Goal: Task Accomplishment & Management: Use online tool/utility

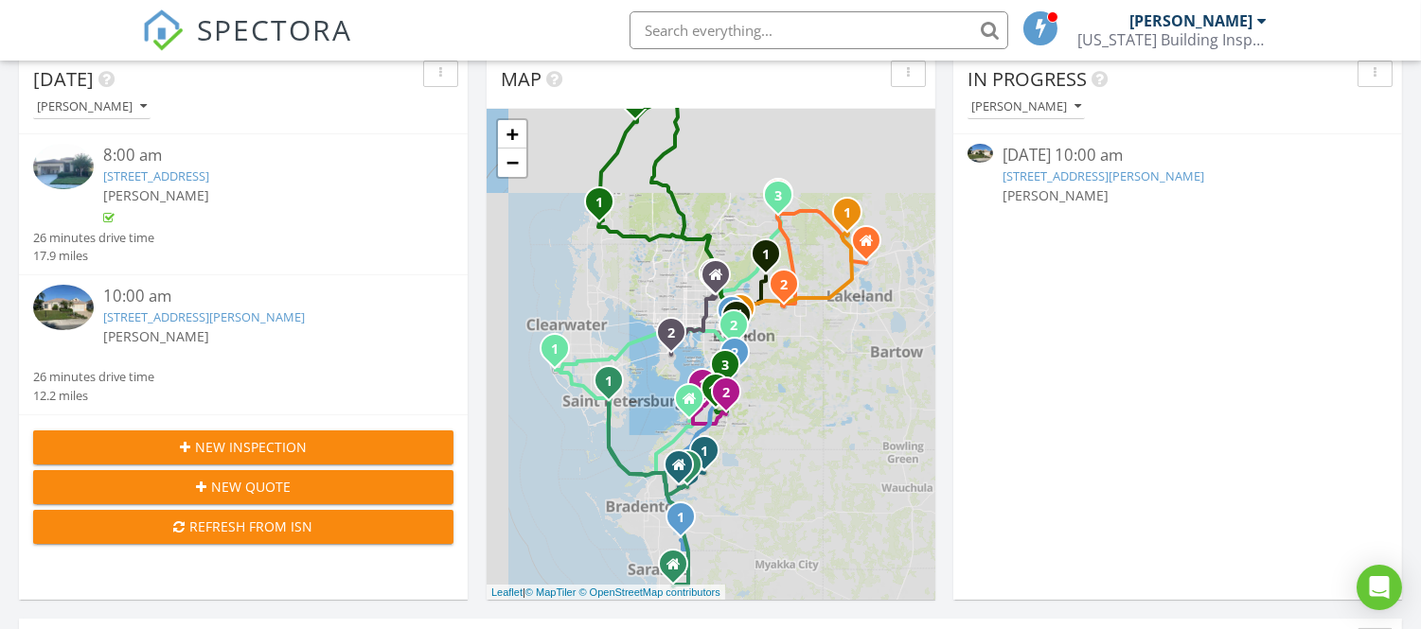
scroll to position [735, 0]
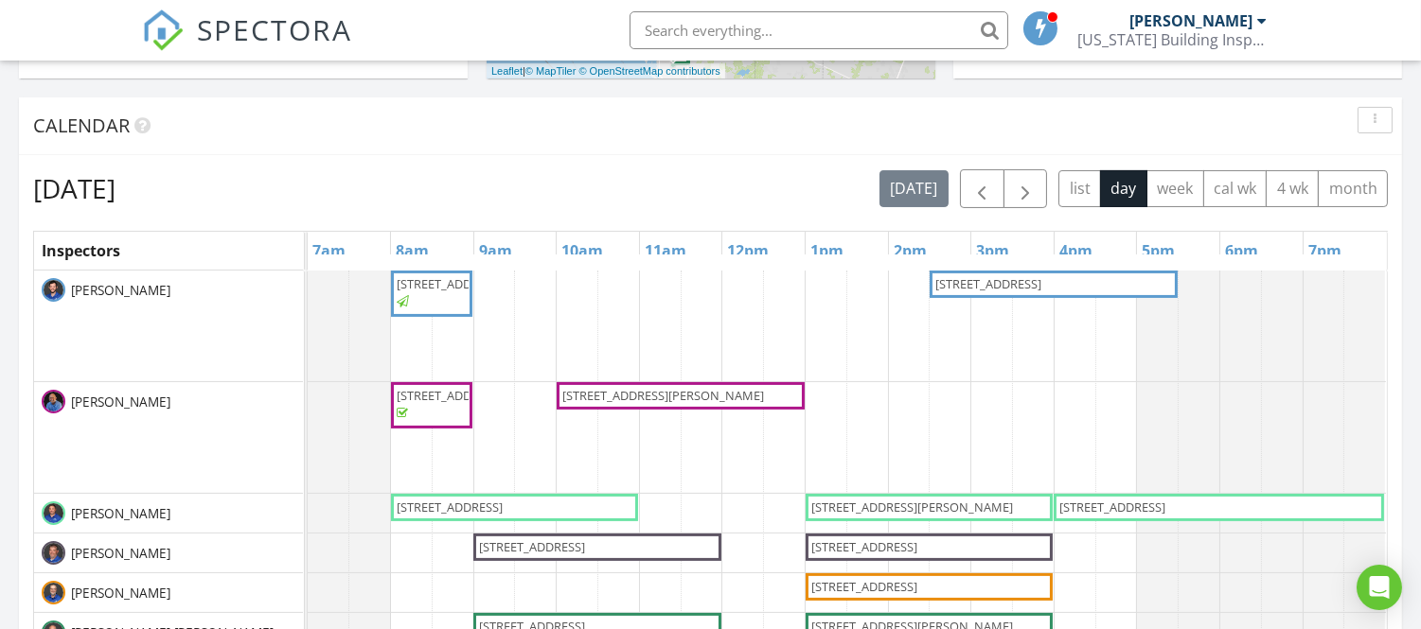
click at [668, 405] on span "[STREET_ADDRESS][PERSON_NAME]" at bounding box center [664, 396] width 208 height 18
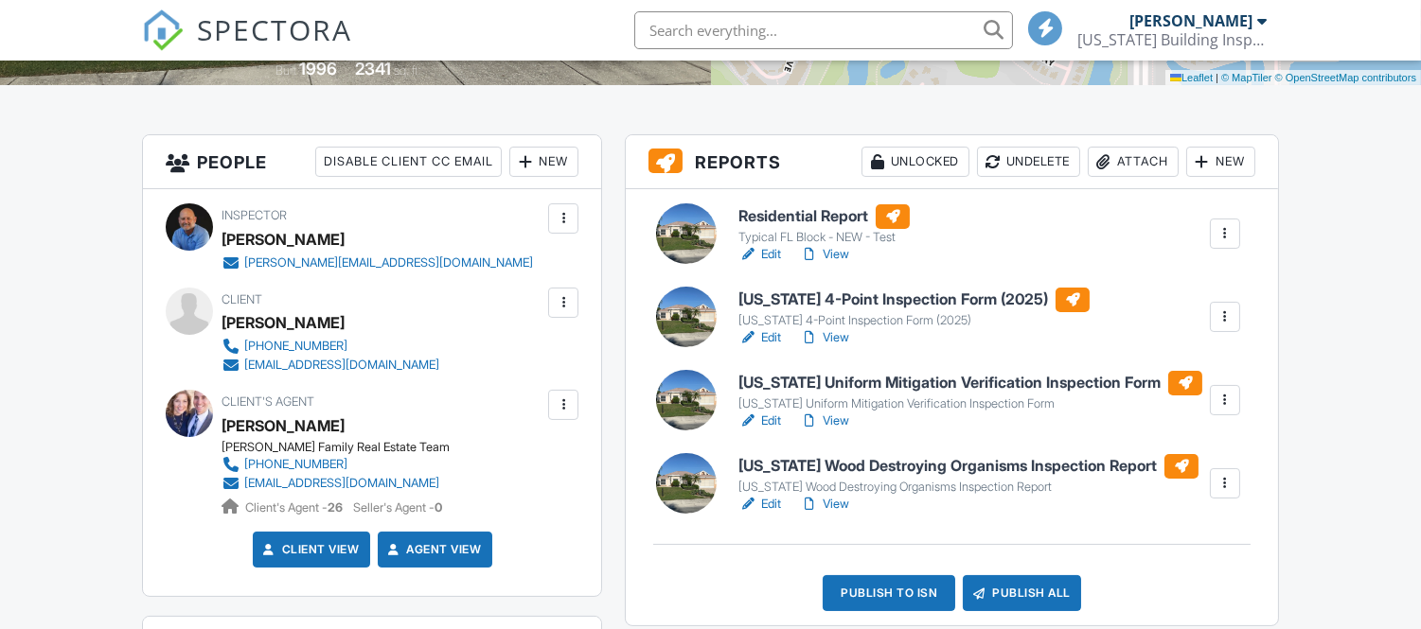
scroll to position [420, 0]
click at [828, 251] on link "View" at bounding box center [824, 254] width 49 height 19
click at [829, 253] on link "View" at bounding box center [824, 254] width 49 height 19
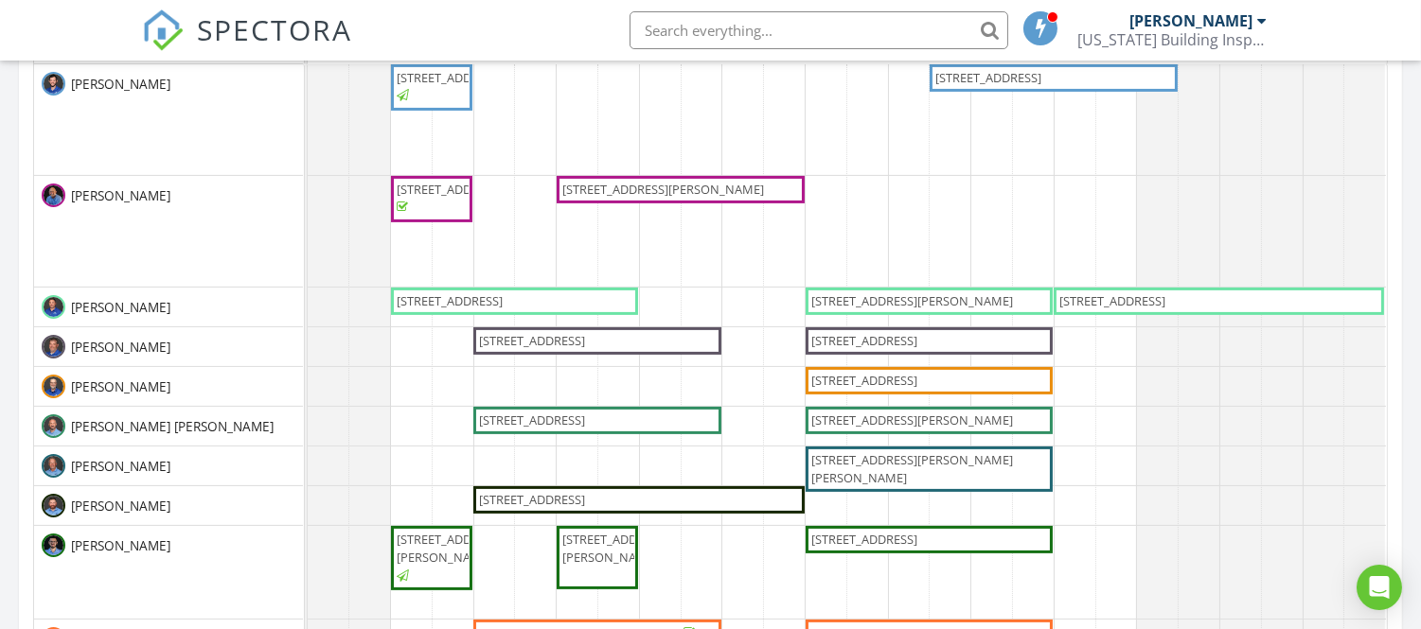
scroll to position [946, 0]
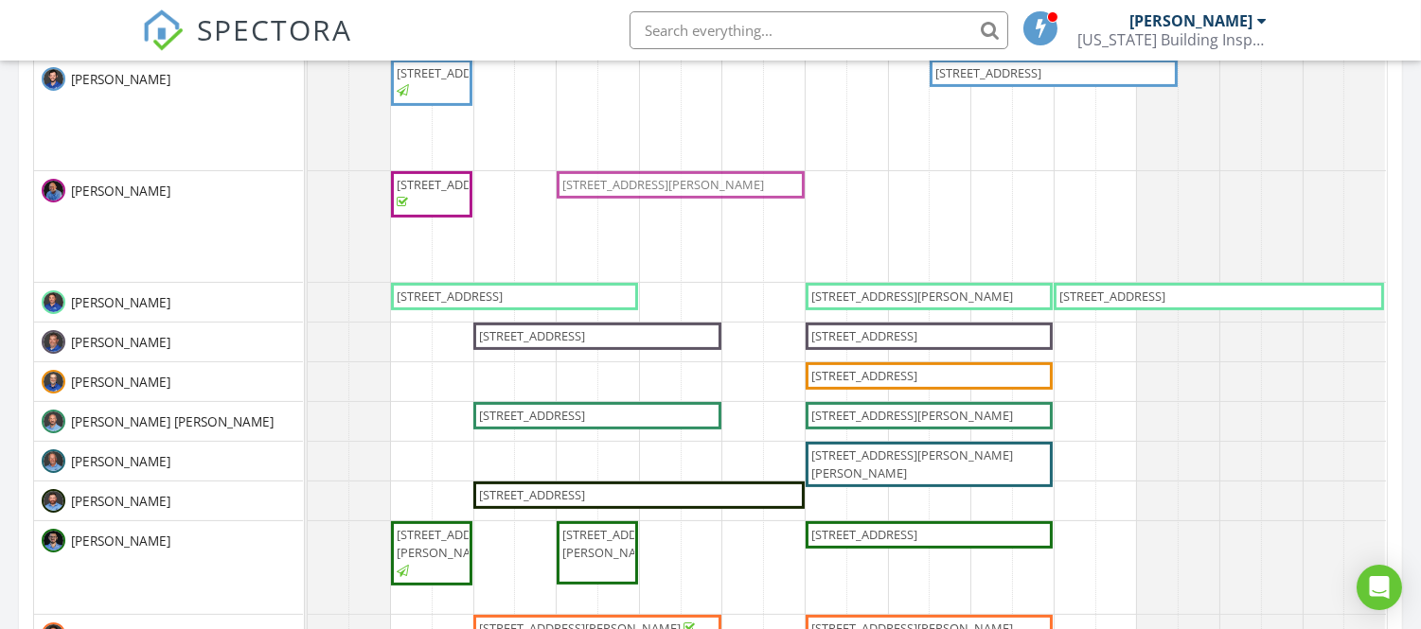
click at [308, 190] on div "5721 Sunset Falls Dr, Apollo Beach 33572 2334 E Del Webb Blvd, Sun City Center …" at bounding box center [308, 226] width 0 height 111
click at [691, 193] on span "2334 E Del Webb Blvd, Sun City Center 33573" at bounding box center [664, 185] width 208 height 18
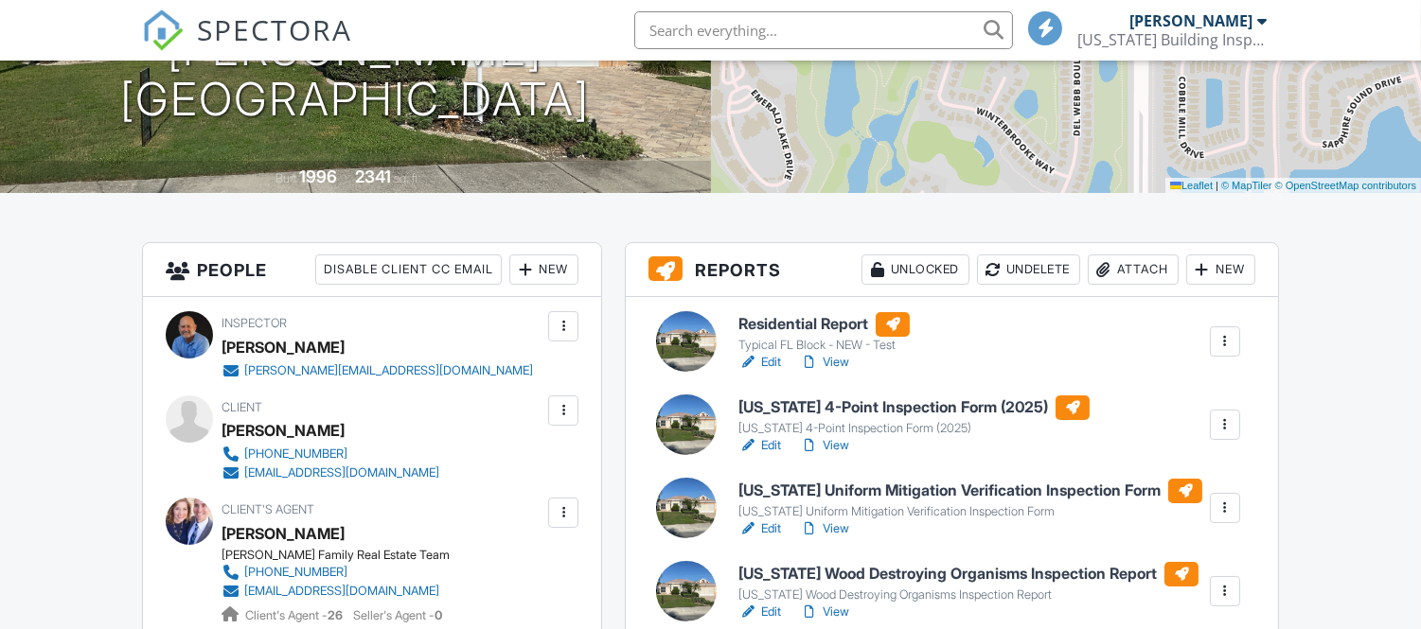
scroll to position [525, 0]
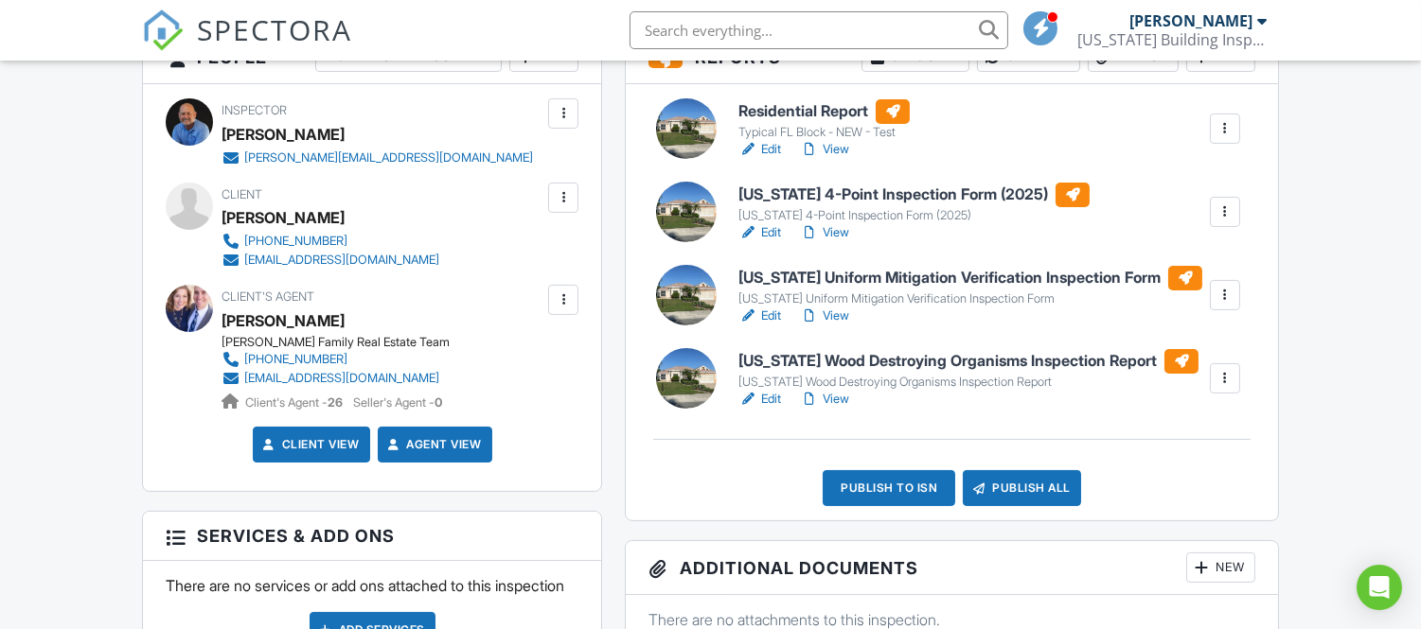
click at [835, 148] on link "View" at bounding box center [824, 149] width 49 height 19
click at [838, 232] on link "View" at bounding box center [824, 232] width 49 height 19
click at [842, 318] on link "View" at bounding box center [824, 316] width 49 height 19
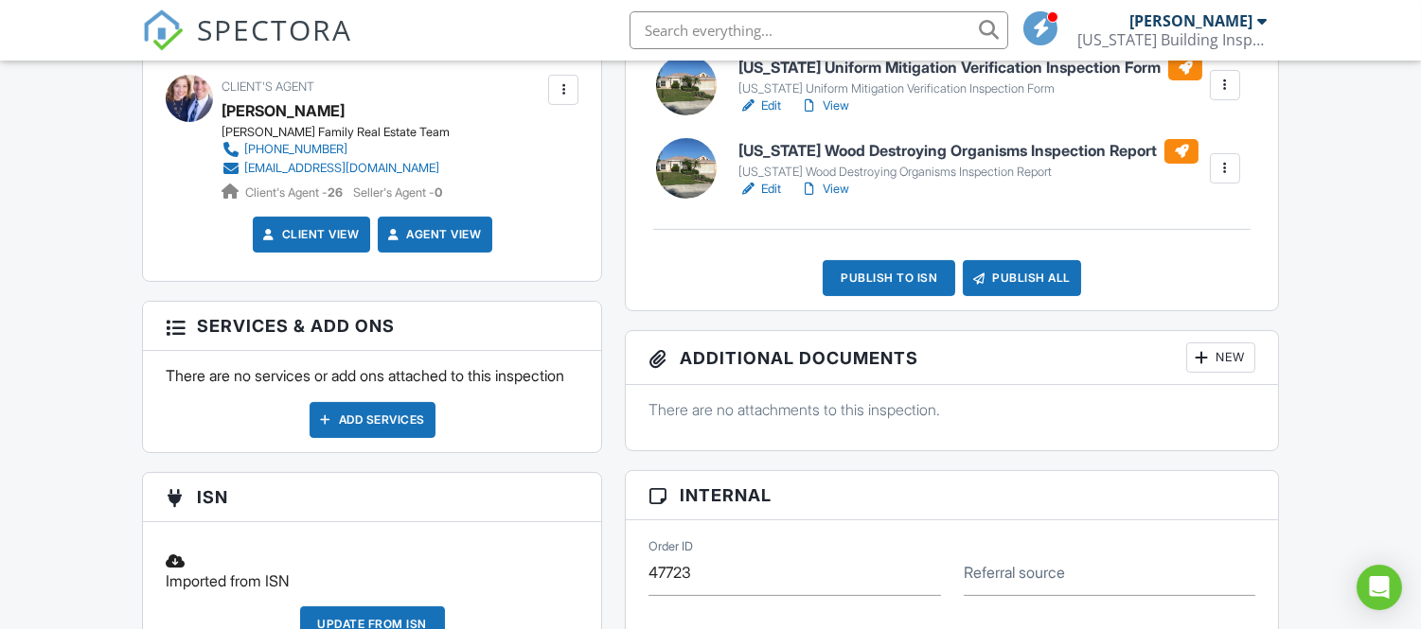
click at [827, 190] on link "View" at bounding box center [824, 189] width 49 height 19
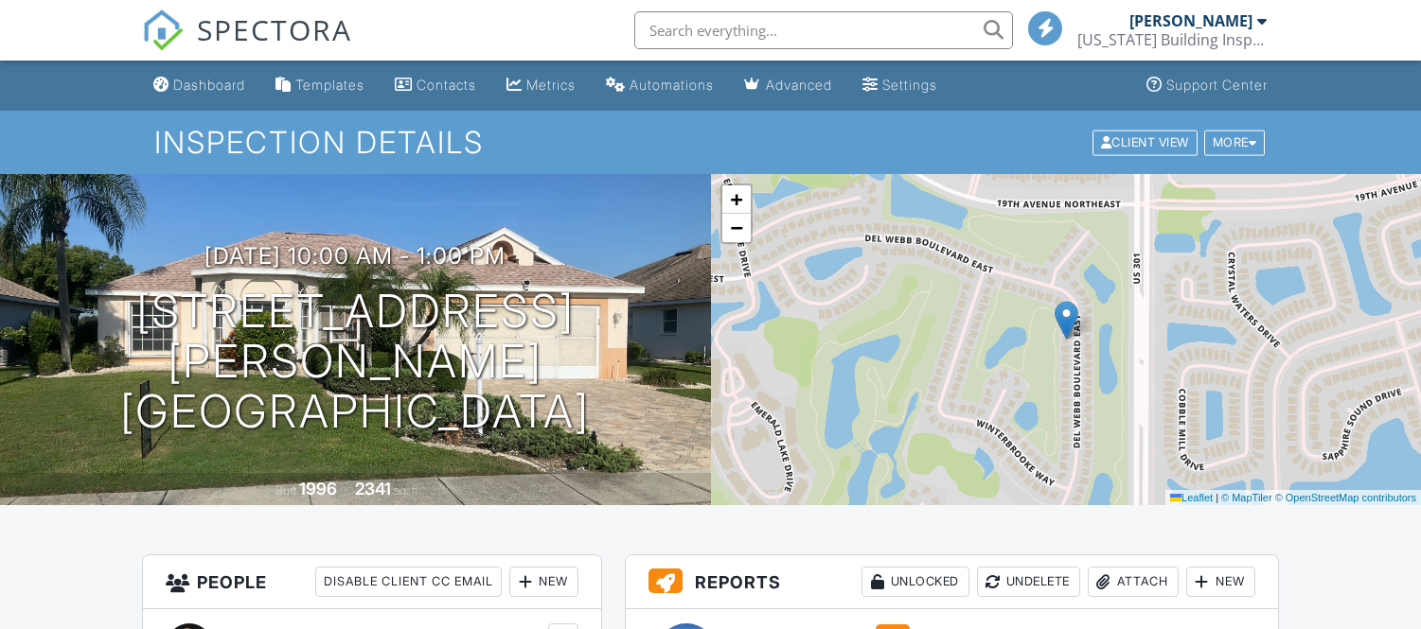
scroll to position [420, 0]
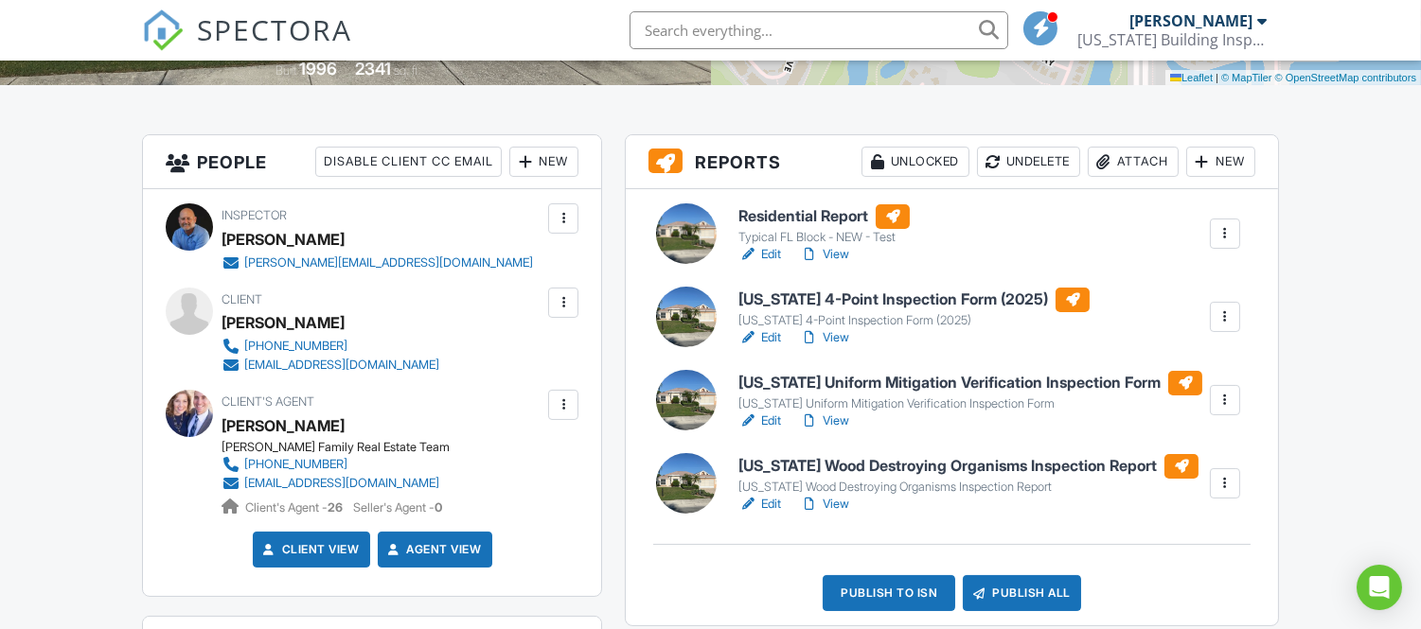
click at [839, 256] on link "View" at bounding box center [824, 254] width 49 height 19
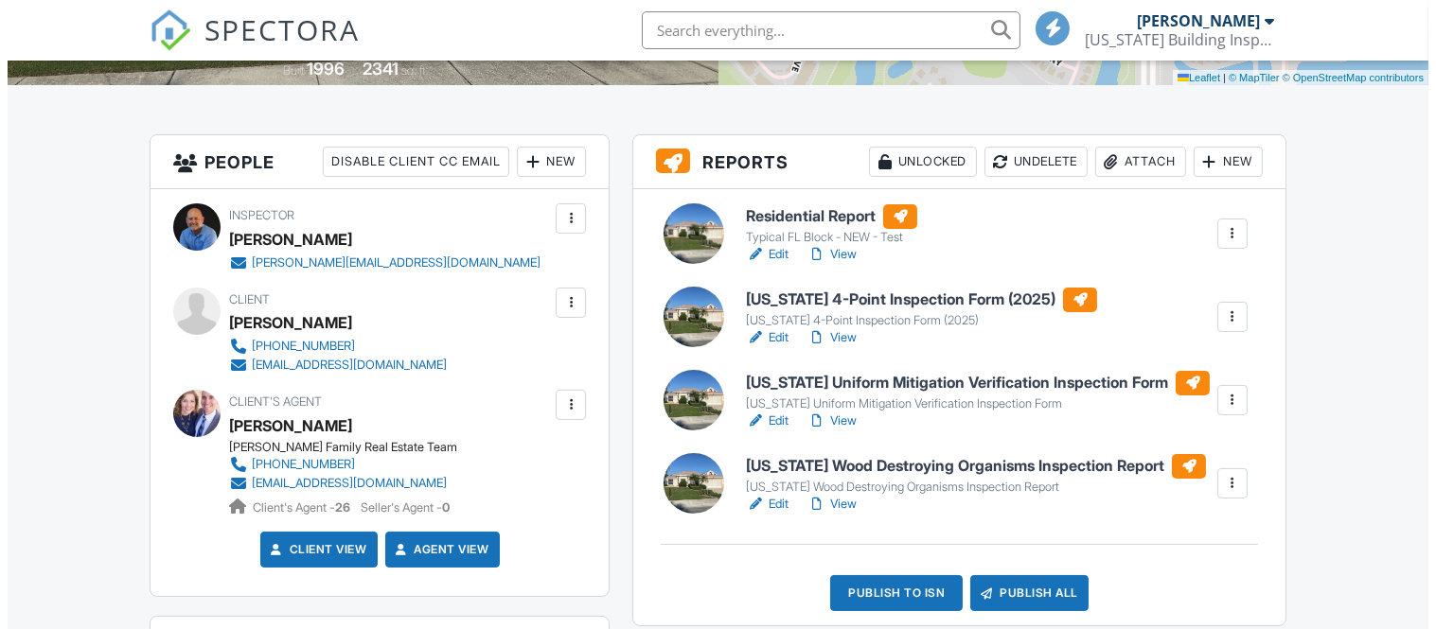
scroll to position [630, 0]
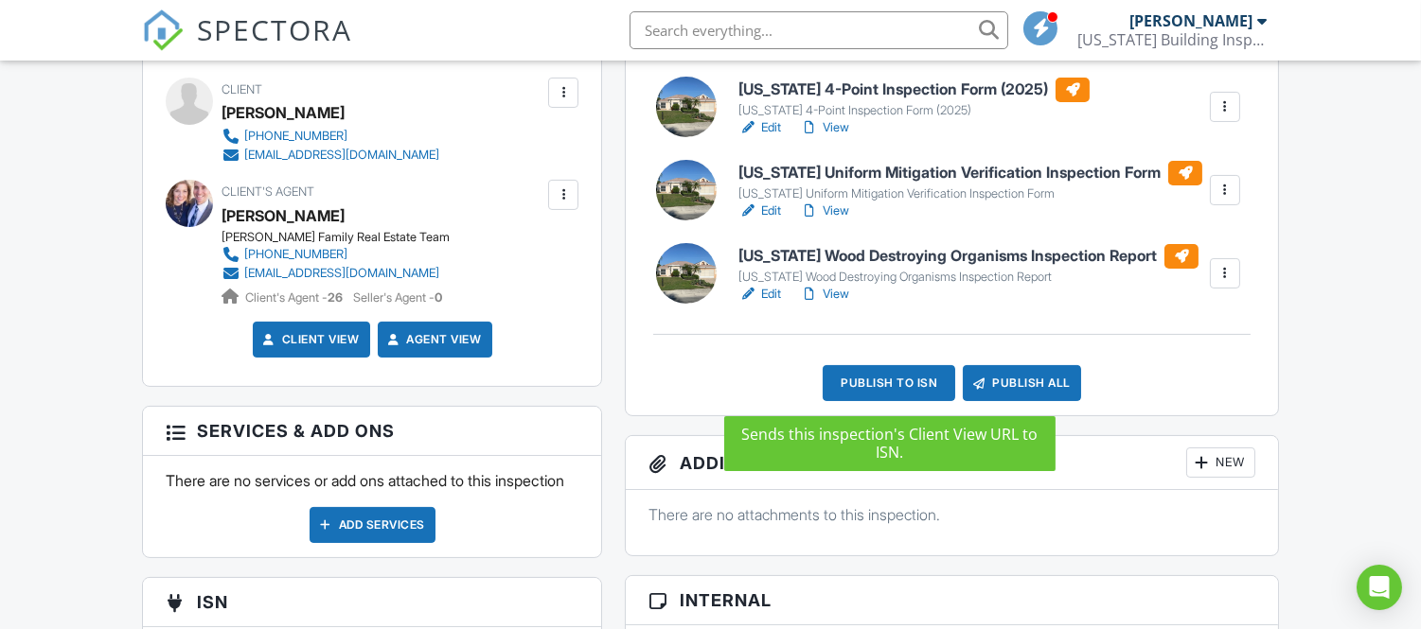
click at [885, 384] on div "Publish to ISN" at bounding box center [888, 383] width 132 height 36
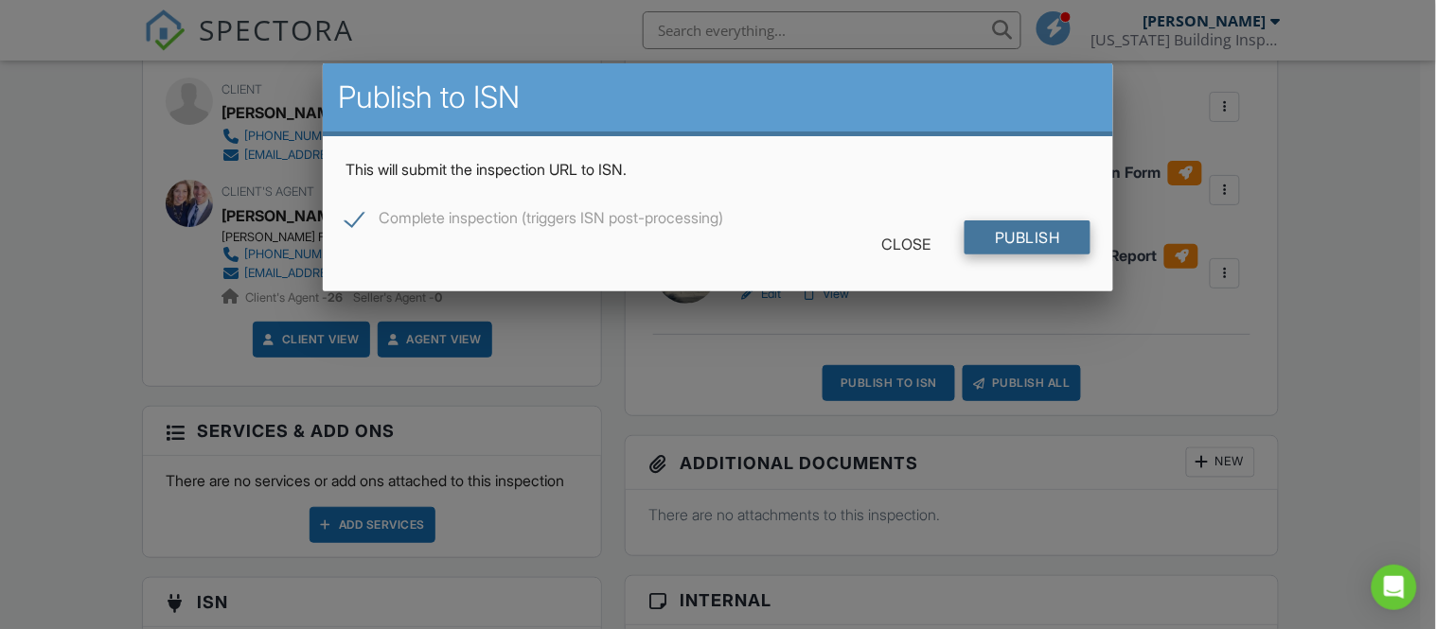
click at [1020, 238] on input "Publish" at bounding box center [1027, 238] width 126 height 34
